Goal: Task Accomplishment & Management: Manage account settings

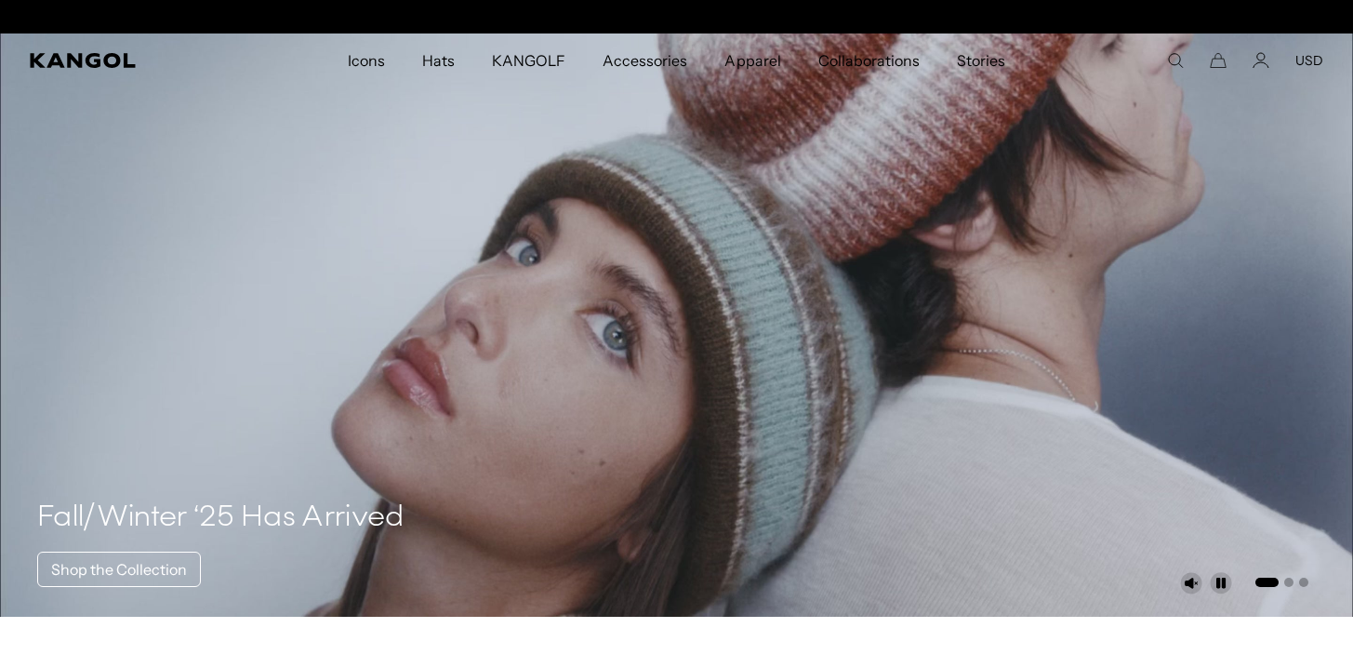
click at [1259, 59] on div "Close dialog Enter your email to unlock 15% OFF your first order *Excludes sele…" at bounding box center [676, 334] width 1353 height 668
click at [1259, 61] on icon "Account" at bounding box center [1261, 60] width 17 height 17
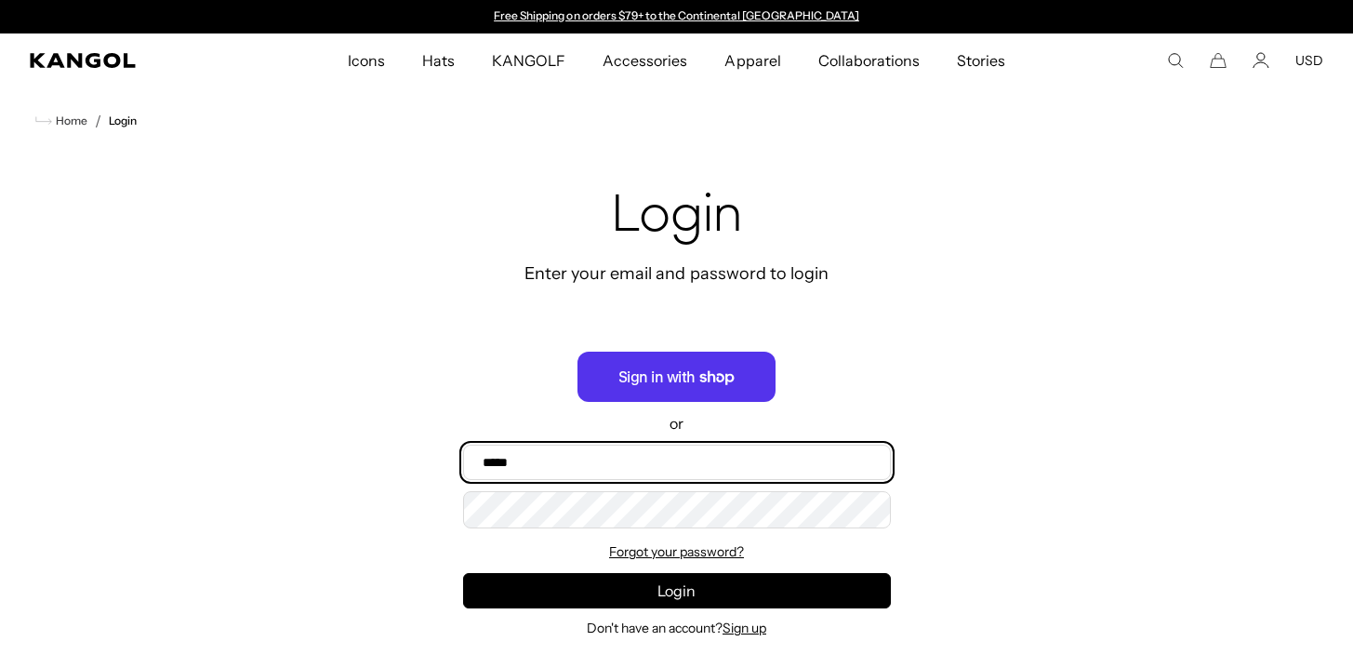
click at [704, 468] on input "Email" at bounding box center [677, 462] width 428 height 35
type input "**********"
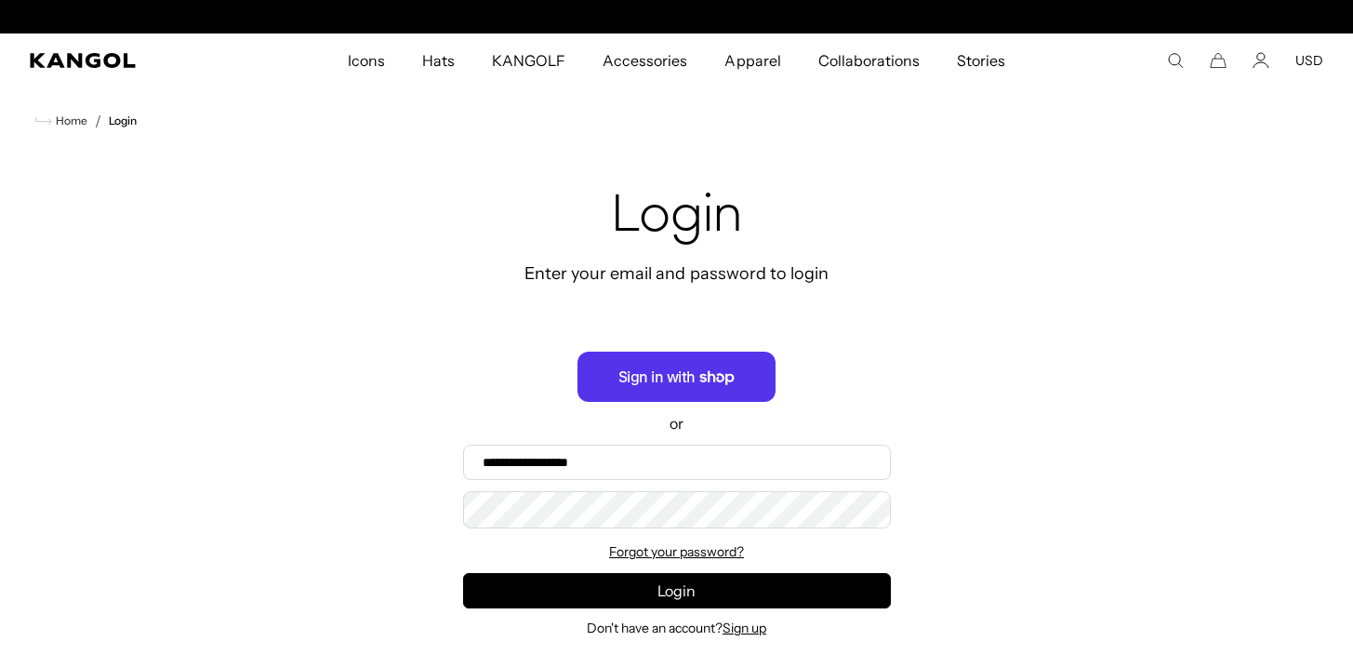
scroll to position [0, 383]
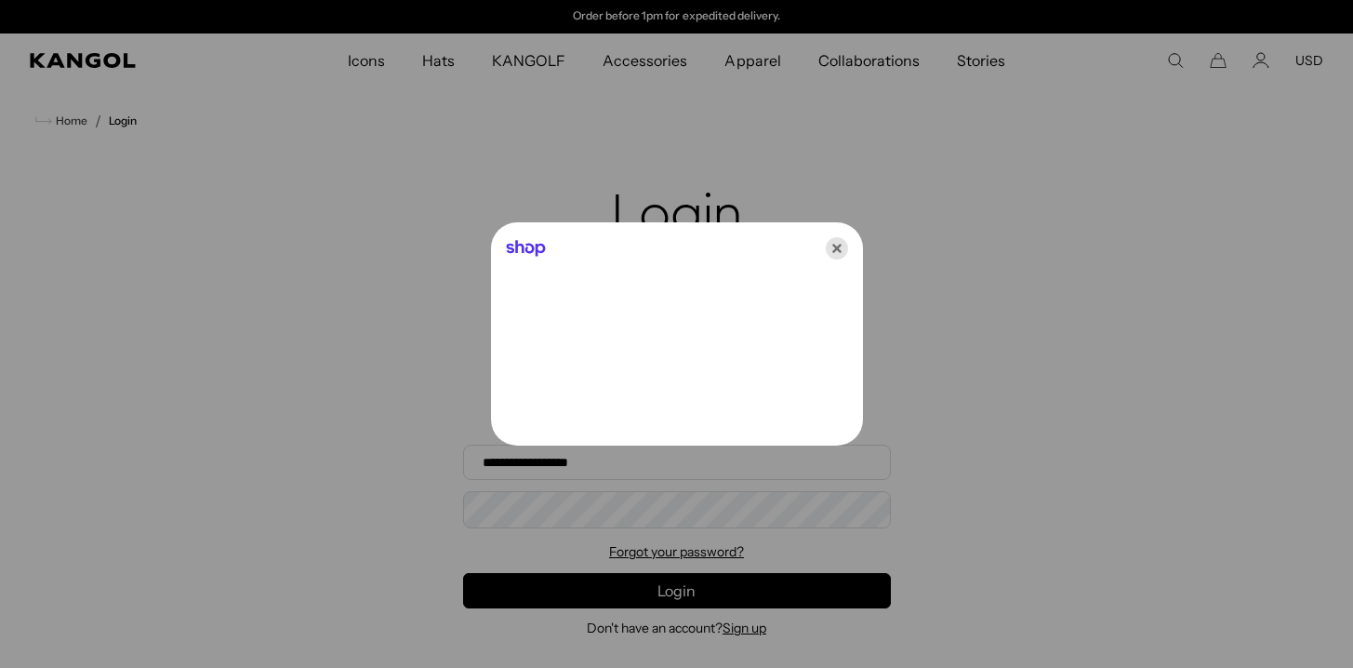
click at [829, 238] on icon "Close" at bounding box center [837, 248] width 22 height 22
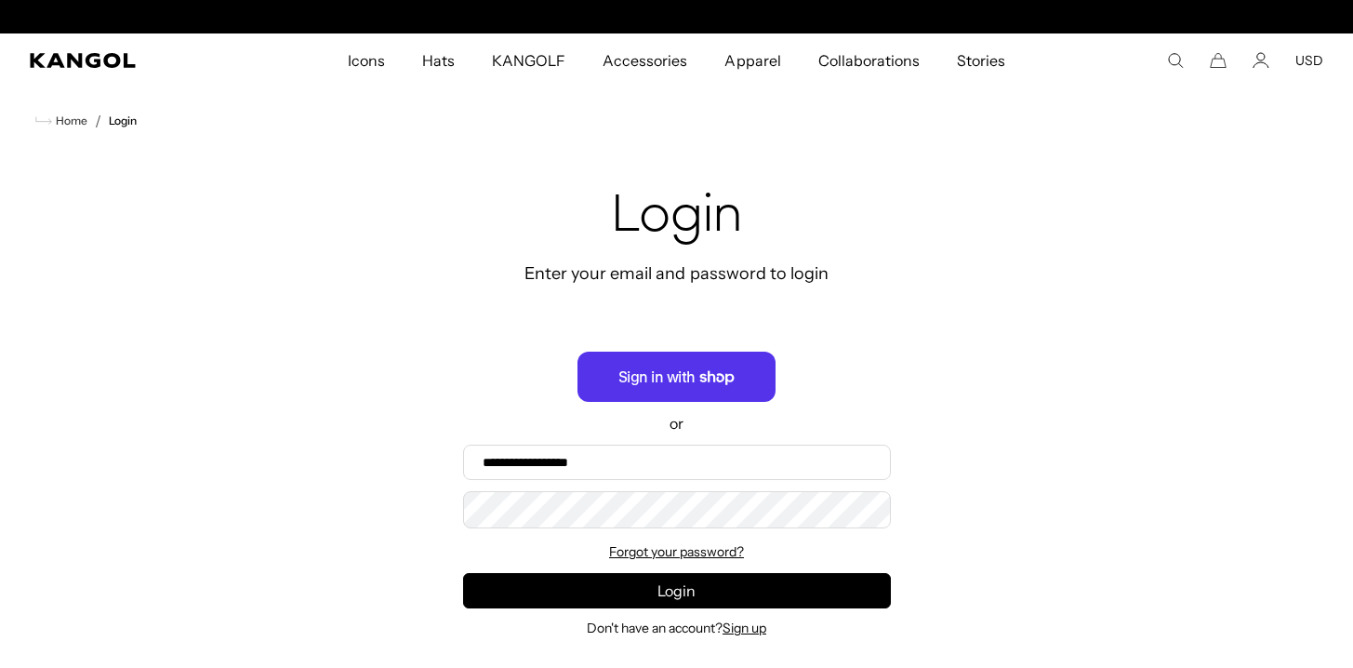
scroll to position [0, 0]
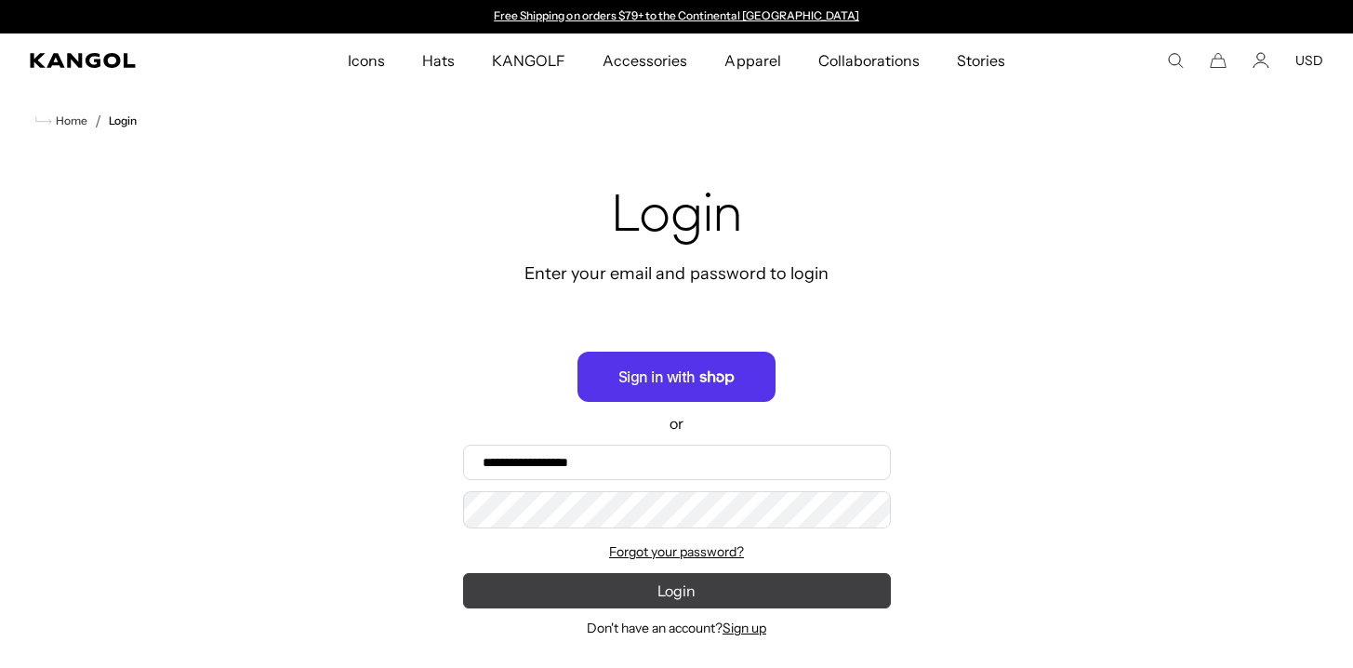
click at [681, 587] on button "Login" at bounding box center [677, 590] width 428 height 35
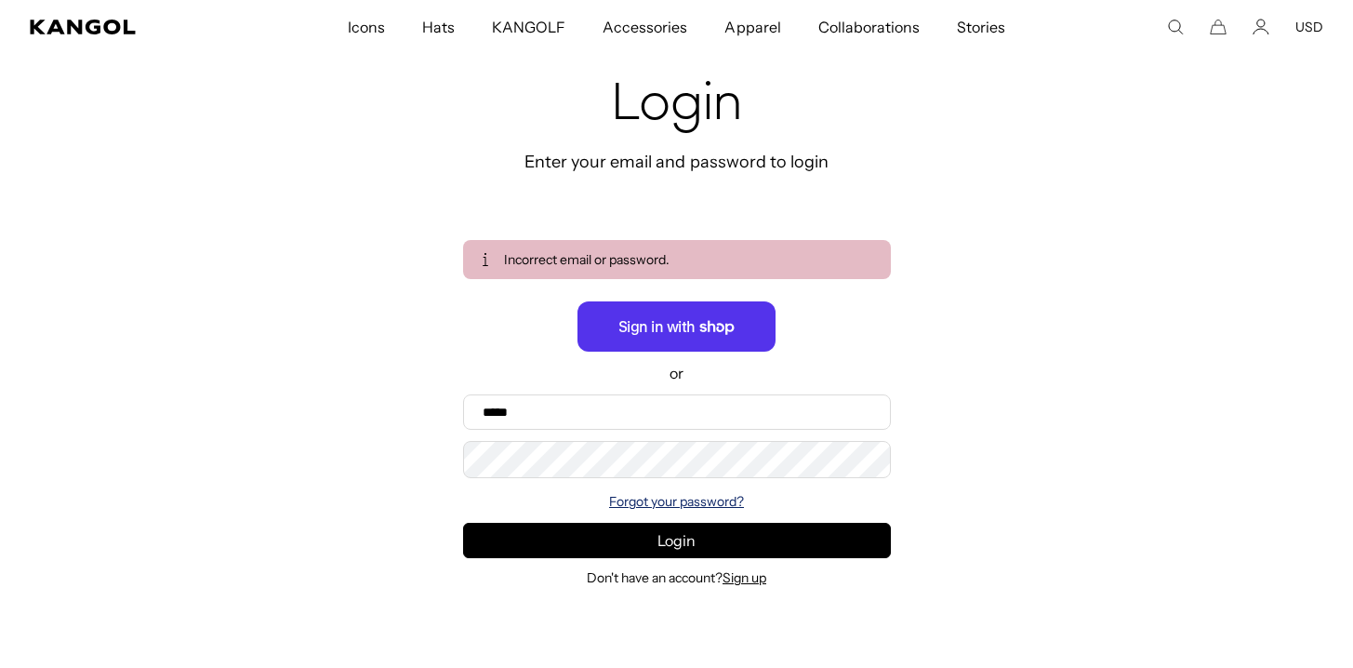
click at [670, 498] on link "Forgot your password?" at bounding box center [676, 501] width 135 height 17
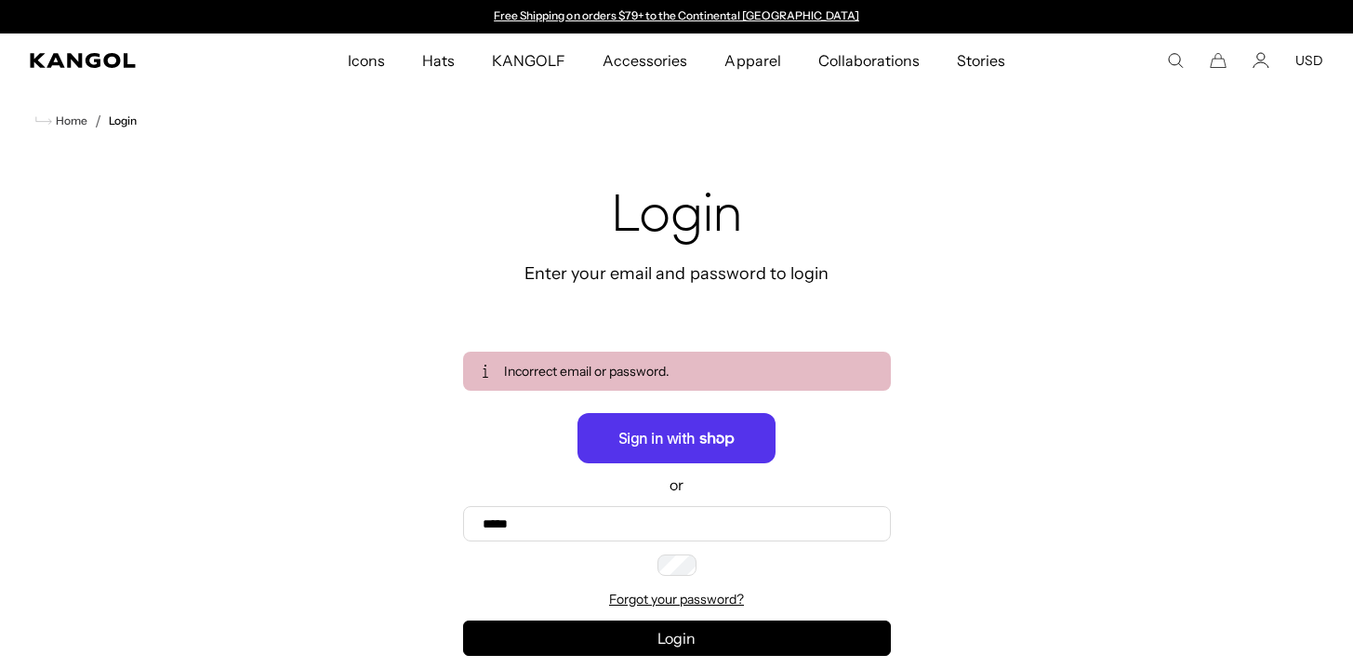
click at [0, 0] on input "Email" at bounding box center [0, 0] width 0 height 0
type input "**********"
click at [0, 0] on button "Recover" at bounding box center [0, 0] width 0 height 0
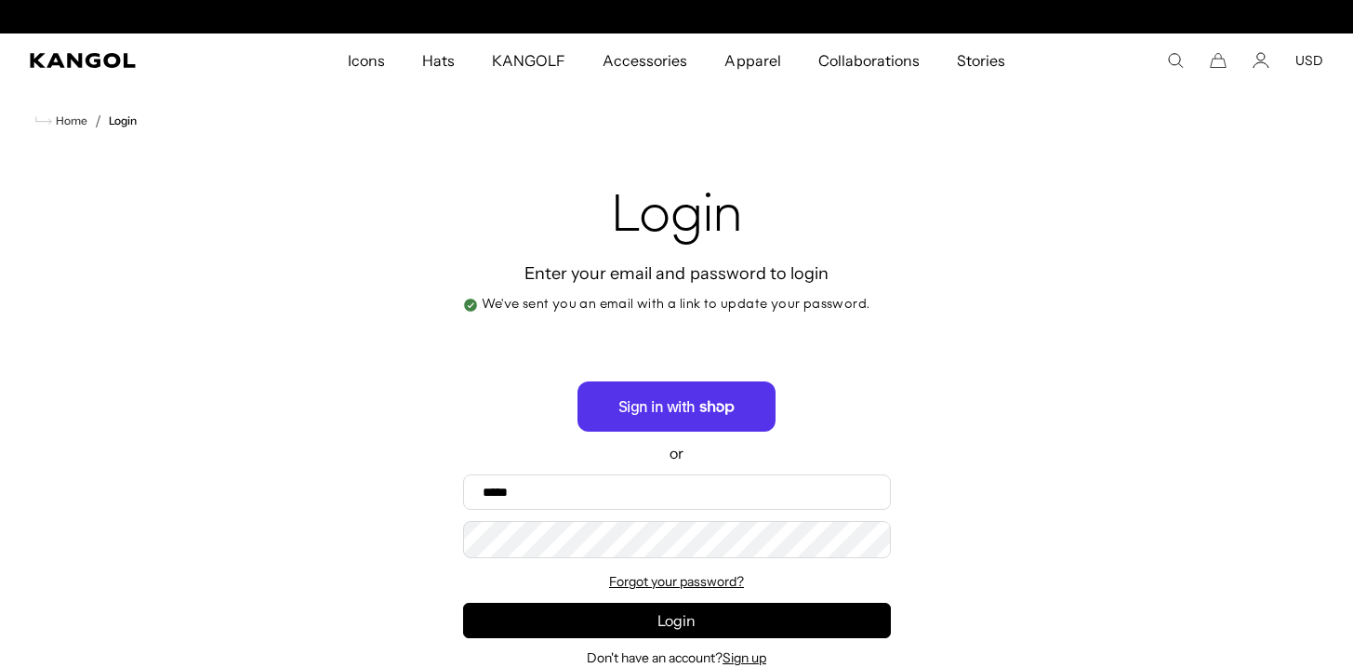
scroll to position [0, 383]
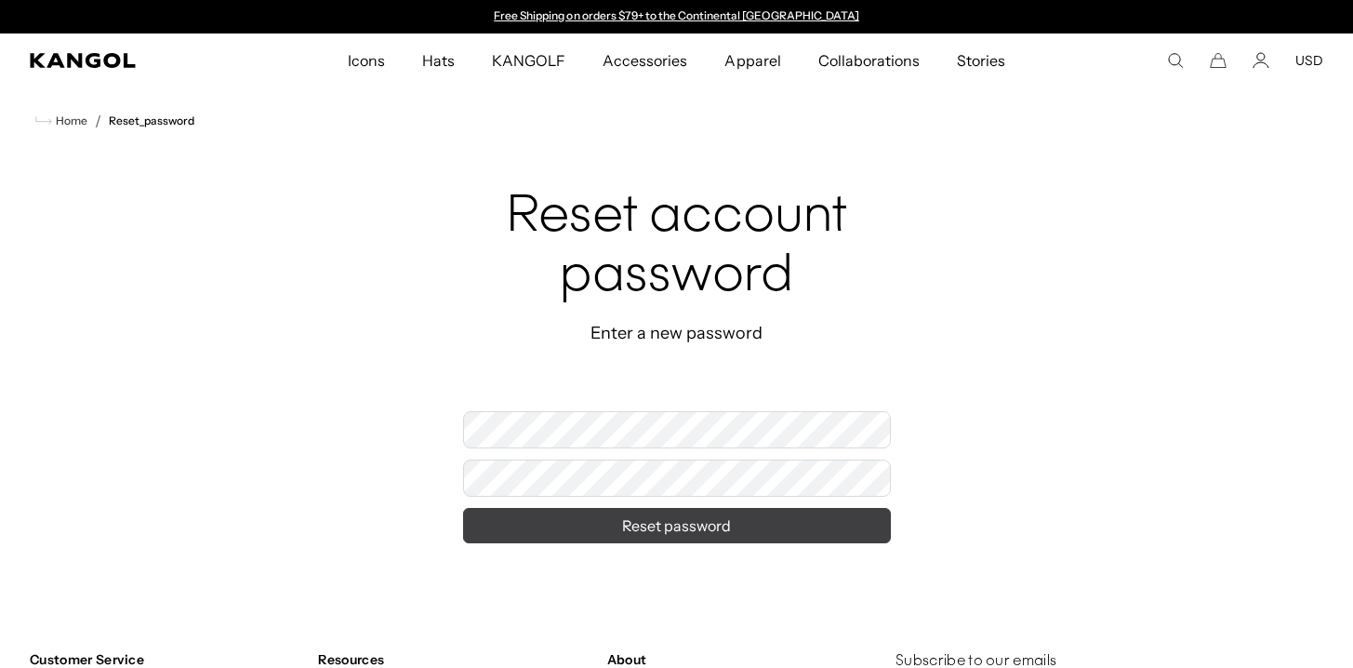
click at [700, 527] on button "Reset password" at bounding box center [677, 525] width 428 height 35
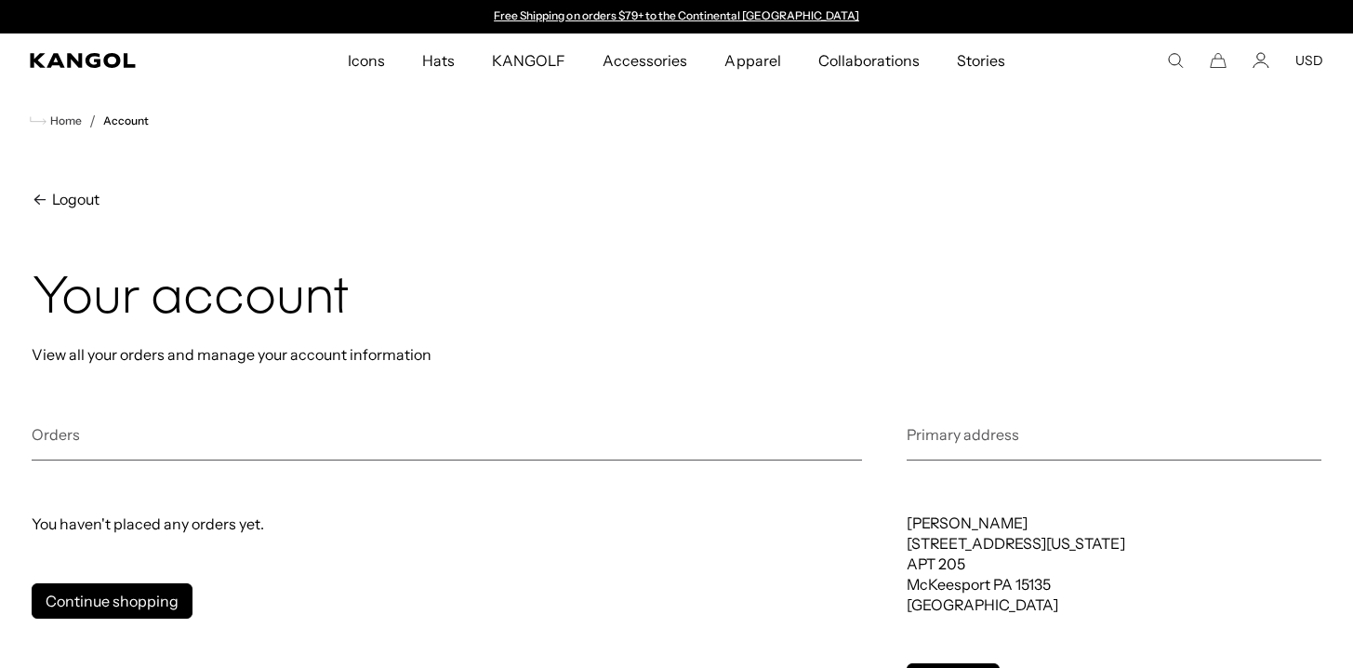
click at [1277, 69] on comp-header "Icons Icons Buckets & Casuals Berets 504s & 507s" at bounding box center [676, 60] width 1353 height 54
click at [1269, 68] on icon "Account" at bounding box center [1261, 60] width 17 height 17
click at [1256, 60] on icon "Account" at bounding box center [1261, 60] width 17 height 17
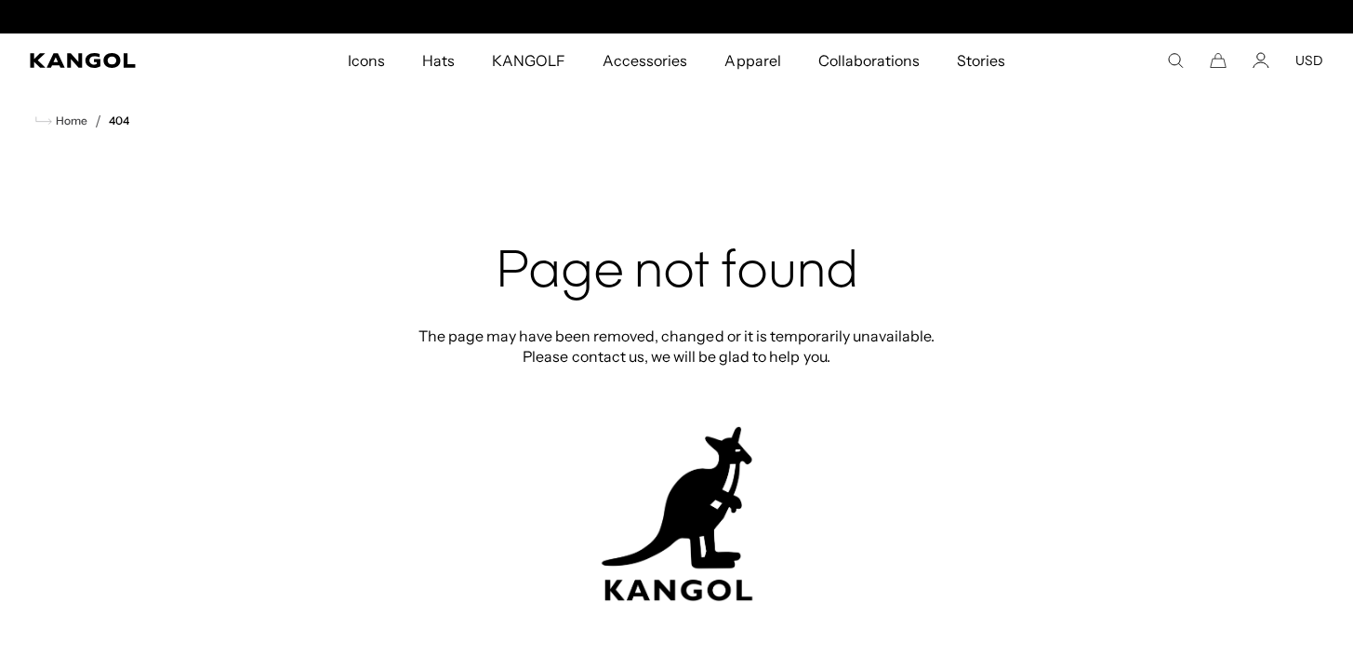
scroll to position [0, 383]
